Goal: Task Accomplishment & Management: Manage account settings

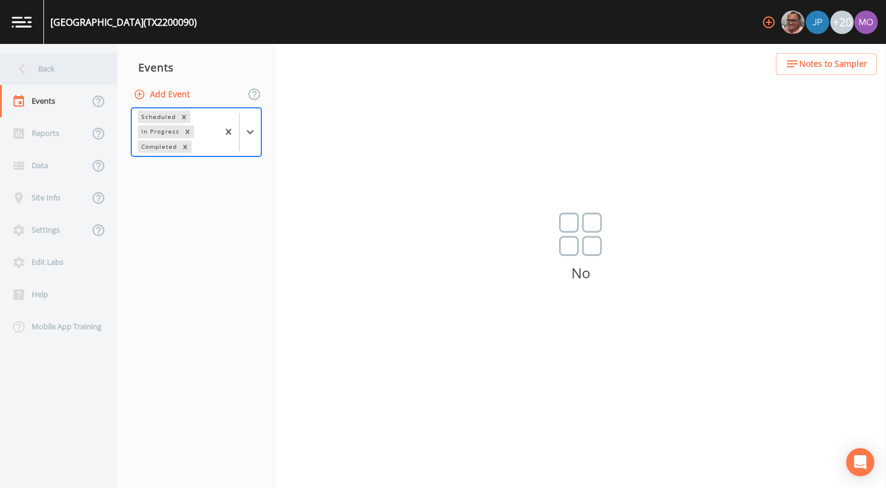
click at [68, 74] on div "Back" at bounding box center [52, 69] width 105 height 32
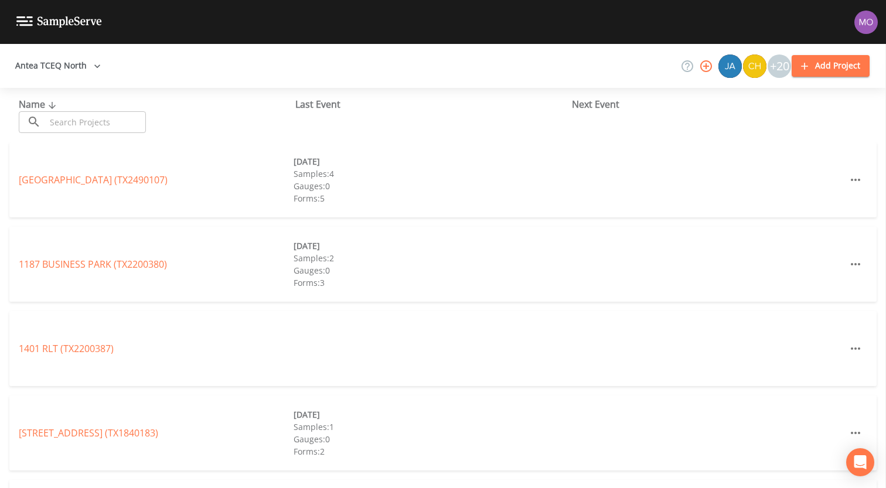
click at [115, 124] on input "text" at bounding box center [96, 122] width 100 height 22
paste input "TX0320015"
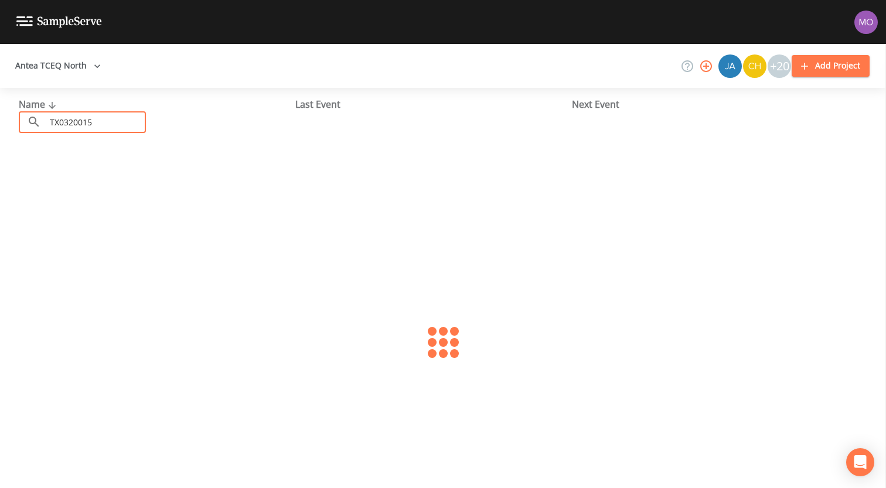
type input "TX0320015"
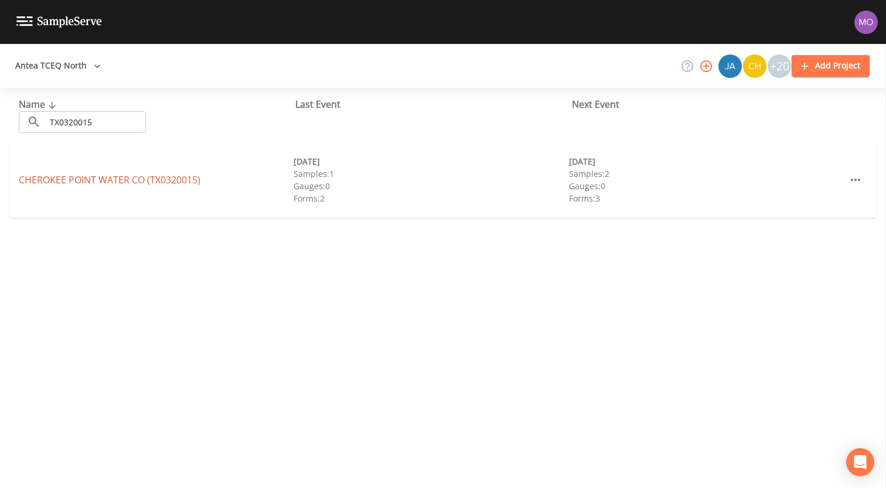
click at [146, 183] on link "[GEOGRAPHIC_DATA] (TX0320015)" at bounding box center [110, 179] width 182 height 13
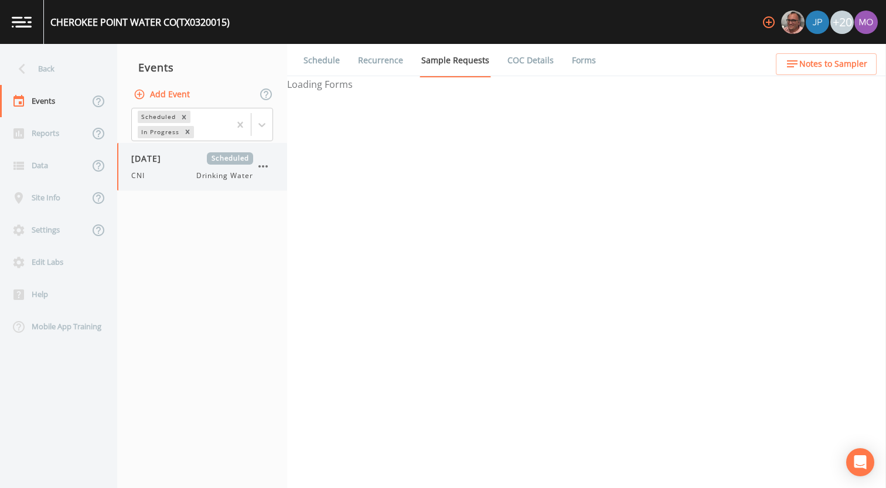
click at [165, 170] on div "CNI Drinking Water" at bounding box center [192, 175] width 122 height 11
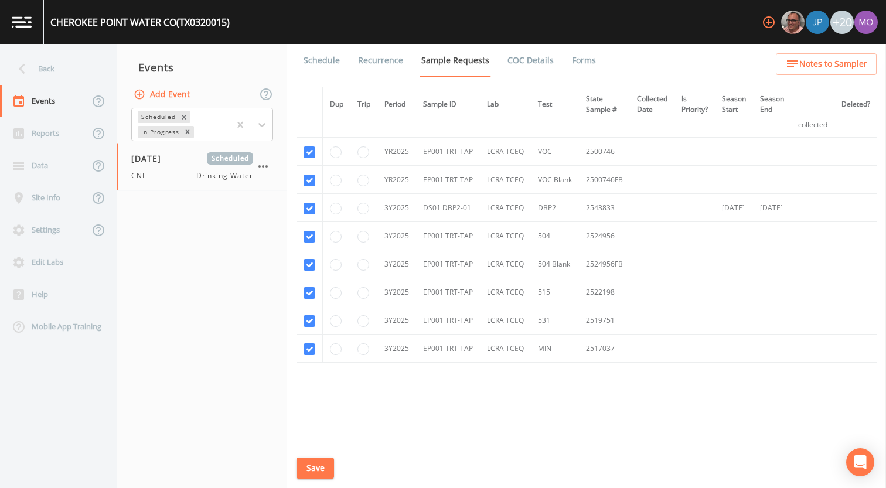
scroll to position [272, 0]
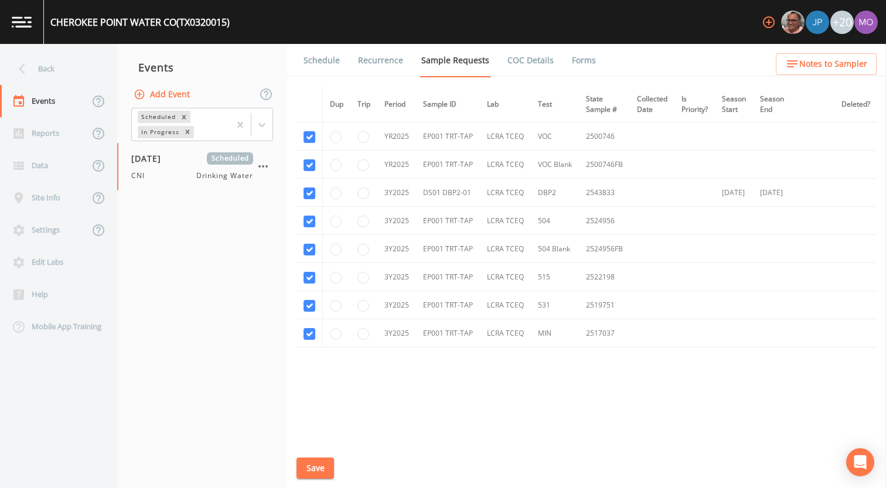
click at [330, 67] on link "Schedule" at bounding box center [322, 60] width 40 height 33
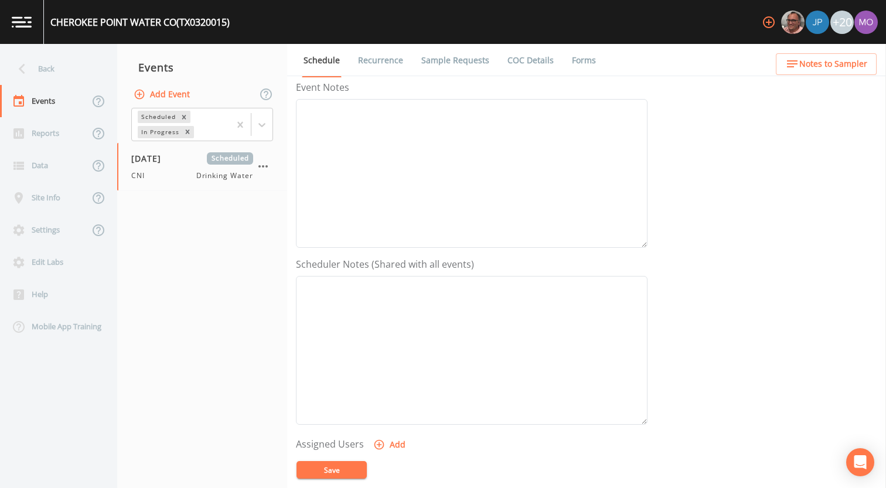
scroll to position [243, 0]
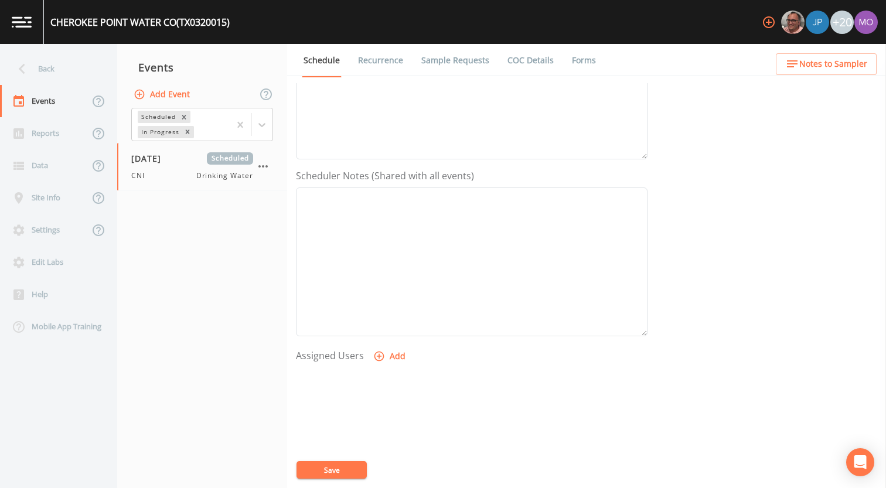
click at [388, 359] on button "Add" at bounding box center [390, 357] width 39 height 22
select select "59db3e3d-8872-4fc9-8f54-035acae5efc3"
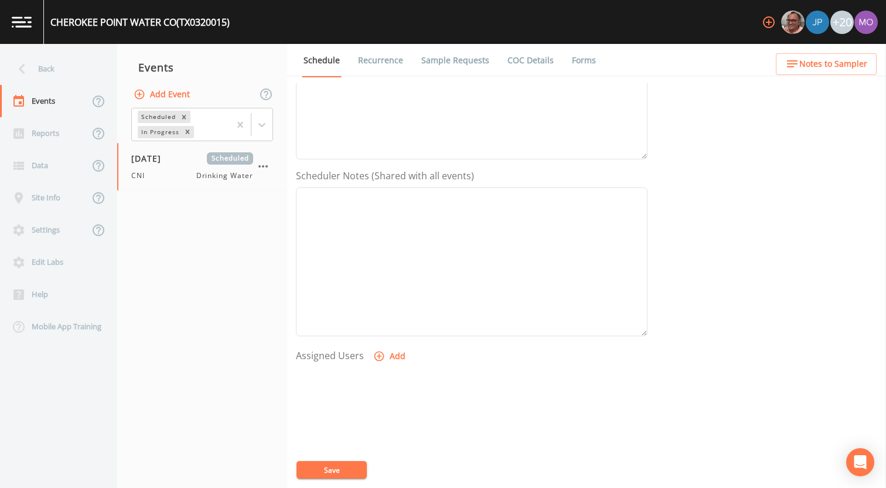
select select
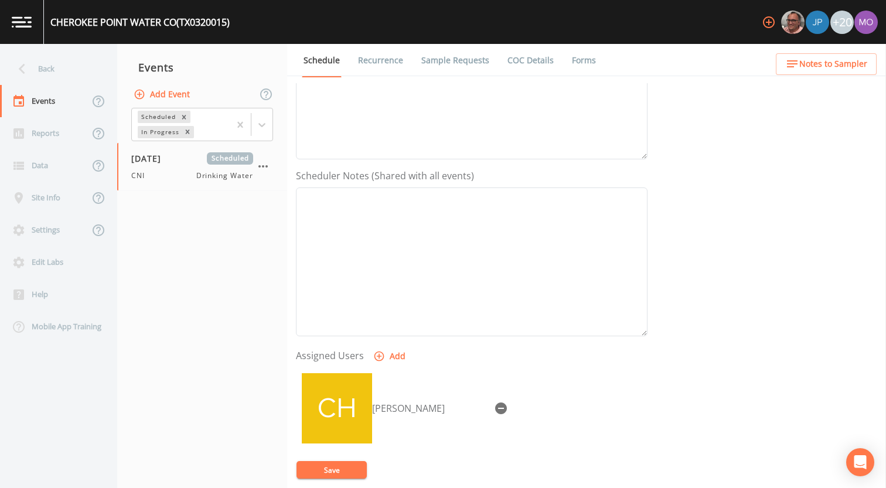
click at [335, 470] on button "Save" at bounding box center [331, 470] width 70 height 18
